Goal: Find specific page/section: Find specific page/section

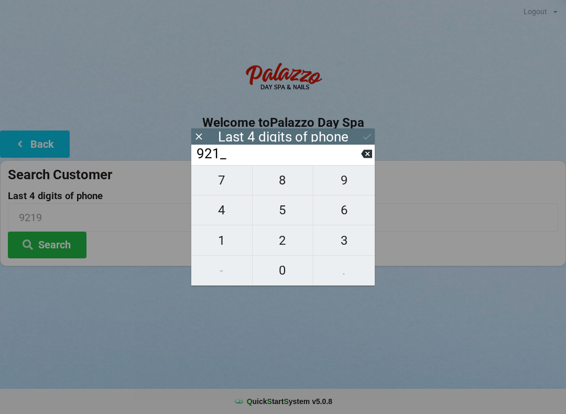
click at [359, 162] on input "921_" at bounding box center [277, 154] width 165 height 17
click at [361, 161] on button at bounding box center [366, 154] width 11 height 14
click at [363, 158] on icon at bounding box center [366, 154] width 11 height 8
click at [356, 162] on input "9___" at bounding box center [277, 154] width 165 height 17
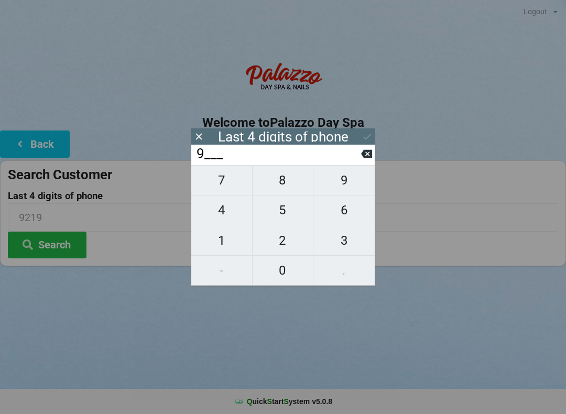
click at [354, 161] on input "9___" at bounding box center [277, 154] width 165 height 17
click at [364, 157] on icon at bounding box center [366, 154] width 11 height 8
type input "____"
click at [348, 183] on span "9" at bounding box center [343, 180] width 61 height 22
type input "9___"
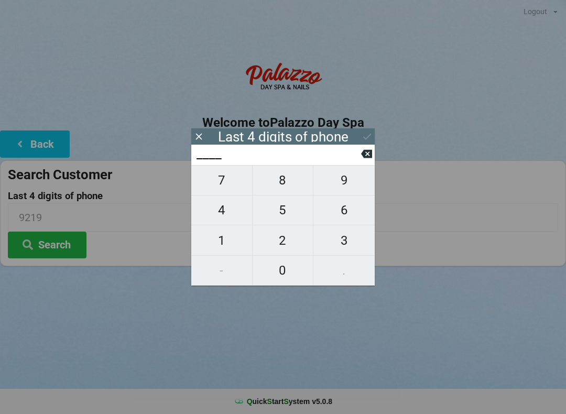
type input "9___"
click at [287, 281] on span "0" at bounding box center [282, 270] width 61 height 22
type input "90__"
click at [287, 242] on span "2" at bounding box center [282, 240] width 61 height 22
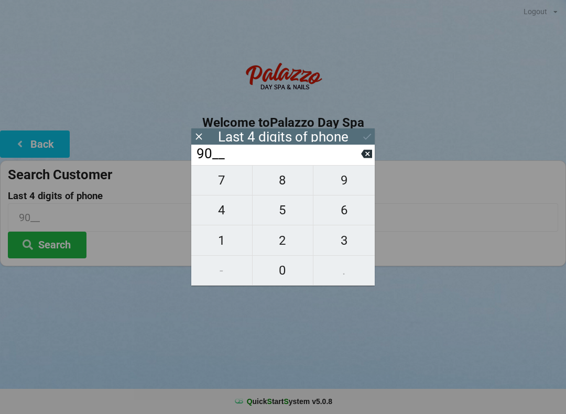
type input "902_"
click at [286, 221] on span "5" at bounding box center [282, 210] width 61 height 22
type input "9025"
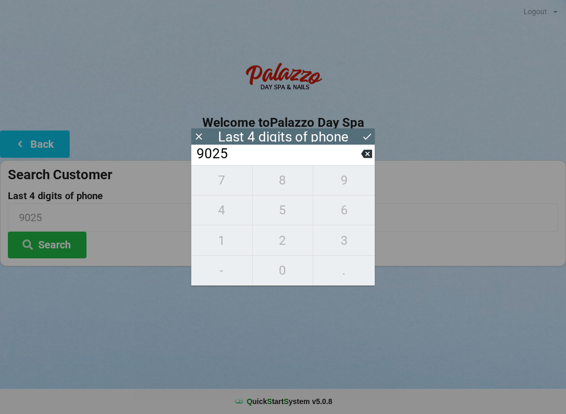
click at [63, 256] on button "Search" at bounding box center [47, 244] width 79 height 27
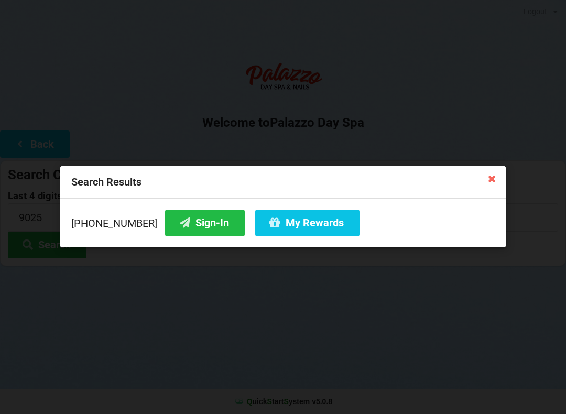
click at [190, 223] on button "Sign-In" at bounding box center [205, 222] width 80 height 27
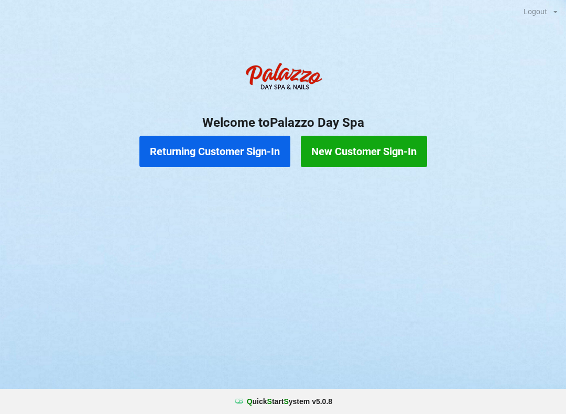
click at [239, 148] on button "Returning Customer Sign-In" at bounding box center [214, 151] width 151 height 31
